Goal: Find specific page/section: Find specific page/section

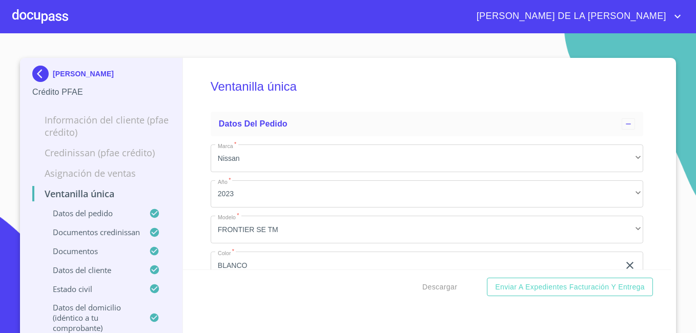
scroll to position [3491, 0]
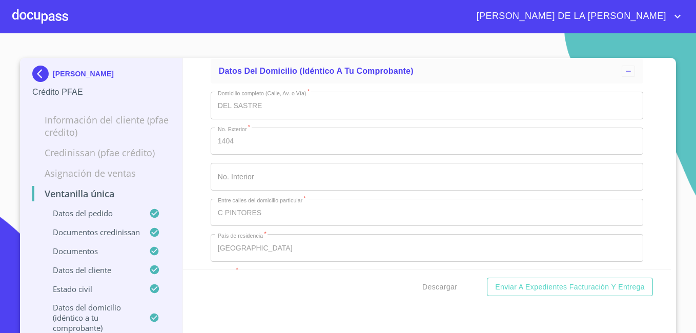
click at [36, 73] on img at bounding box center [42, 74] width 20 height 16
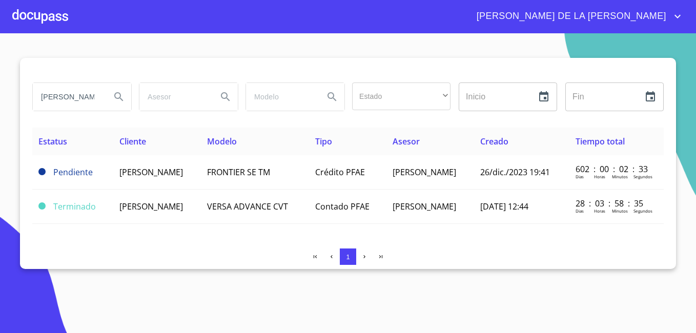
drag, startPoint x: 95, startPoint y: 97, endPoint x: -2, endPoint y: 96, distance: 96.8
click at [0, 96] on html "[PERSON_NAME] DE LA [PERSON_NAME] Estado ​ ​ Inicio ​ Fin ​ Estatus Cliente Mod…" at bounding box center [348, 166] width 696 height 333
type input "NDEZ"
drag, startPoint x: 81, startPoint y: 94, endPoint x: 0, endPoint y: 61, distance: 87.5
click at [0, 68] on html "[PERSON_NAME] DE LA [PERSON_NAME] NDEZ Estado ​ ​ Inicio ​ Fin ​ Estatus Client…" at bounding box center [348, 166] width 696 height 333
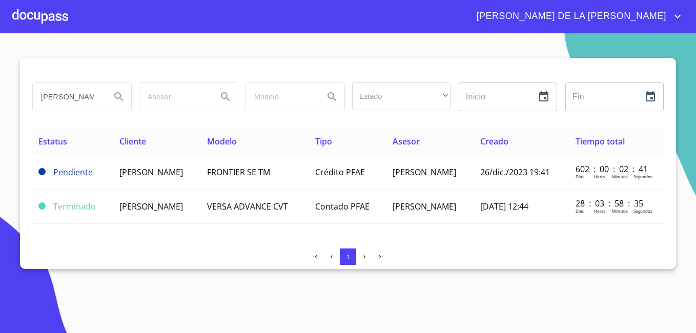
type input "[PERSON_NAME]"
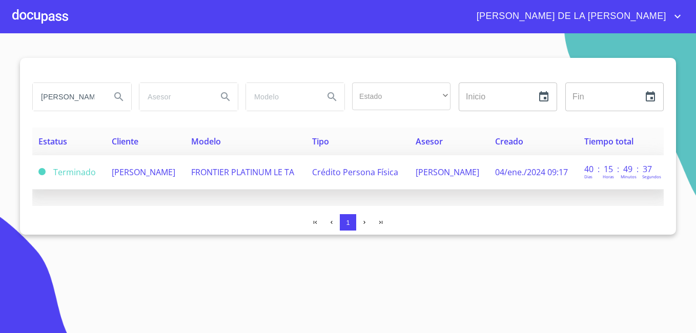
click at [128, 167] on span "[PERSON_NAME]" at bounding box center [144, 172] width 64 height 11
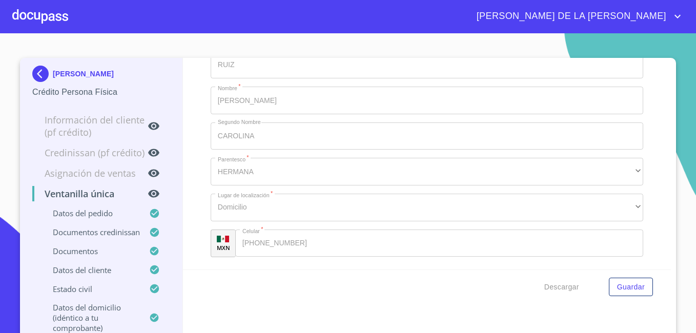
scroll to position [6800, 0]
click at [37, 70] on img at bounding box center [42, 74] width 20 height 16
